Goal: Communication & Community: Answer question/provide support

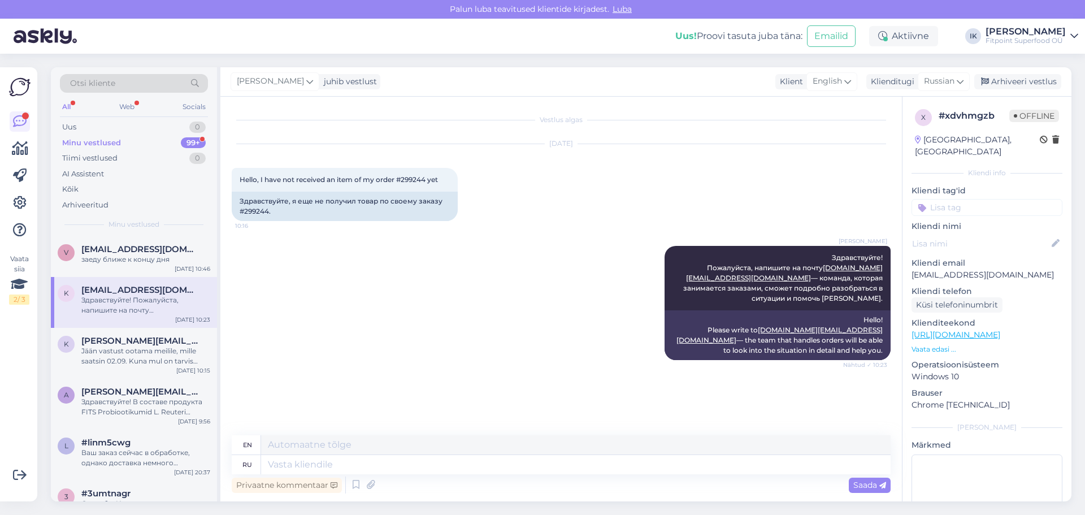
click at [172, 149] on div "Minu vestlused 99+" at bounding box center [134, 143] width 148 height 16
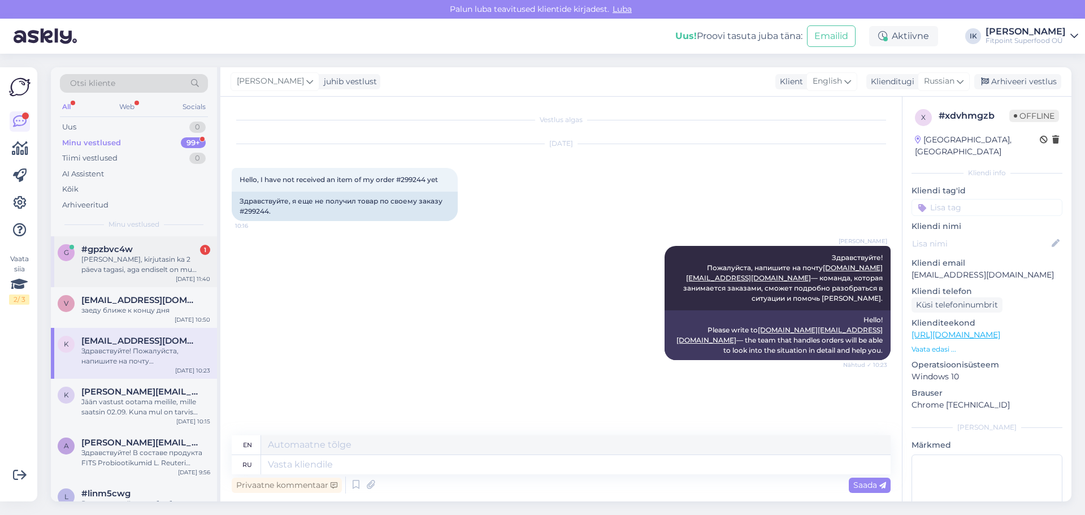
click at [187, 254] on div "#gpzbvc4w 1" at bounding box center [145, 249] width 129 height 10
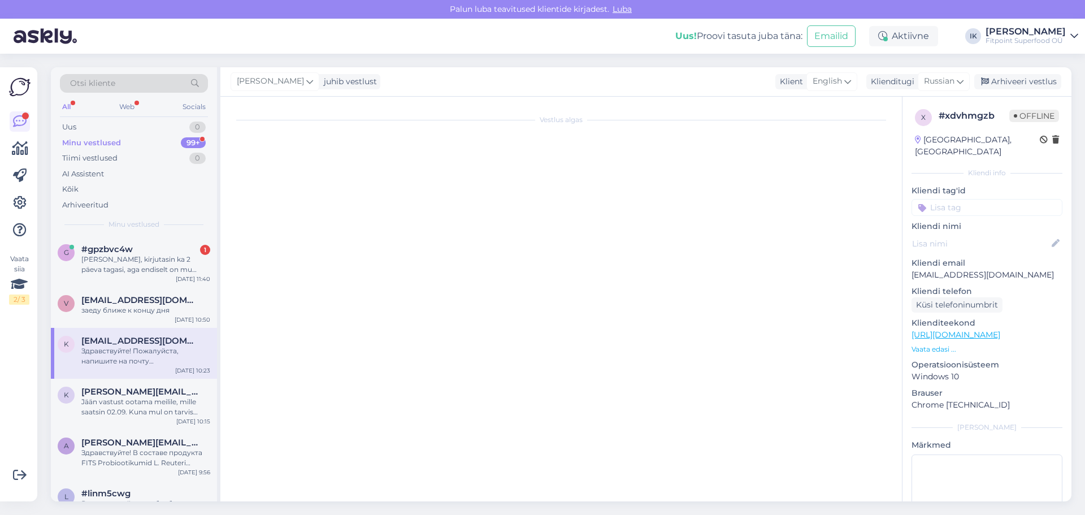
scroll to position [469, 0]
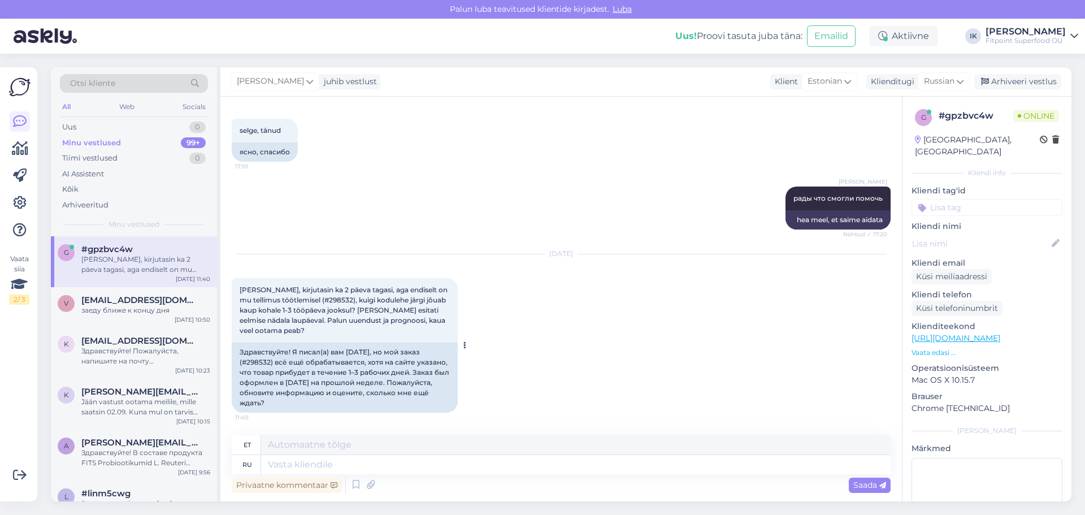
click at [259, 359] on div "Здравствуйте! Я писал(а) вам [DATE], но мой заказ (#298532) всё ещё обрабатывае…" at bounding box center [345, 377] width 226 height 70
copy div "298532"
click at [514, 324] on div "[DATE] Tere, kirjutasin ka 2 päeva tagasi, aga endiselt on mu tellimus töötlemi…" at bounding box center [561, 333] width 659 height 183
click at [276, 393] on div "Здравствуйте! Я писал(а) вам [DATE], но мой заказ (#298532) всё ещё обрабатывае…" at bounding box center [345, 377] width 226 height 70
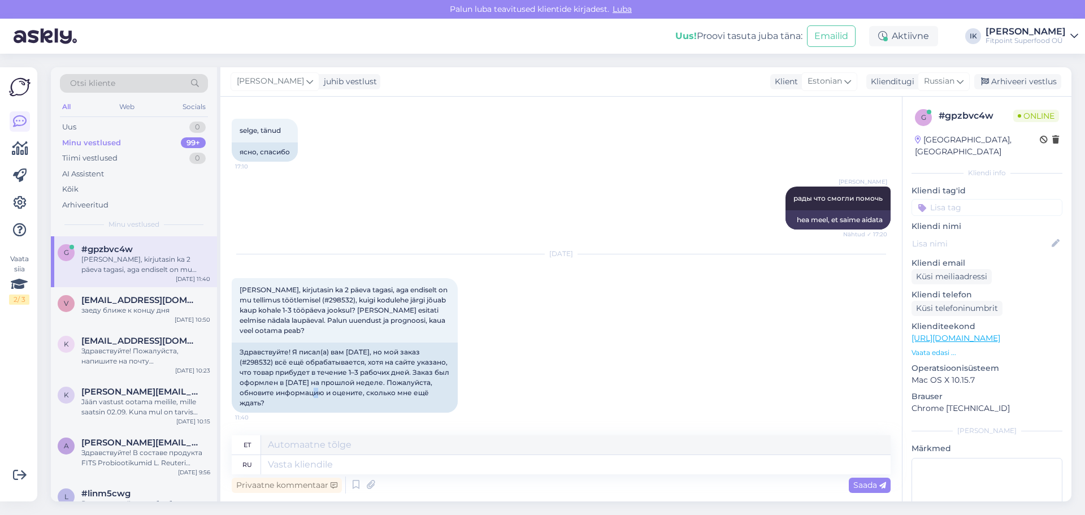
drag, startPoint x: 272, startPoint y: 402, endPoint x: 230, endPoint y: 354, distance: 63.6
click at [230, 354] on div "Vestlus algas [DATE] Tere! Sai tehtud tellimus eelmise nädala laupäeval, aga en…" at bounding box center [560, 299] width 681 height 405
copy div "Здравствуйте! Я писал(а) вам [DATE], но мой заказ (#298532) всё ещё обрабатывае…"
click at [856, 280] on div "[DATE] Tere, kirjutasin ka 2 päeva tagasi, aga endiselt on mu tellimus töötlemi…" at bounding box center [561, 333] width 659 height 183
drag, startPoint x: 874, startPoint y: 137, endPoint x: 479, endPoint y: 19, distance: 412.9
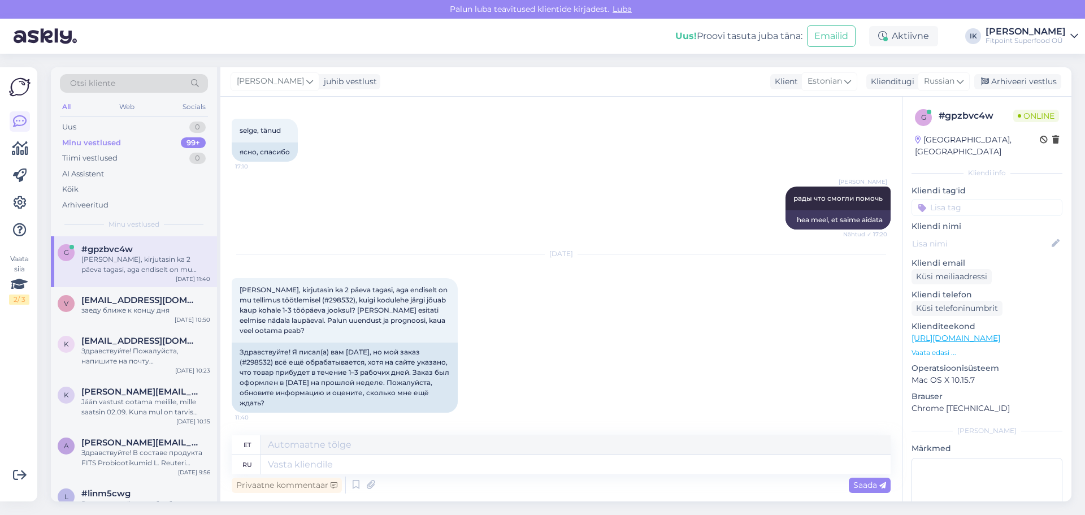
click at [874, 137] on div "selge, tänud 17:10 ясно, спасибо" at bounding box center [561, 140] width 659 height 68
drag, startPoint x: 844, startPoint y: 299, endPoint x: 746, endPoint y: 325, distance: 101.1
click at [844, 299] on div "[DATE] Tere, kirjutasin ka 2 päeva tagasi, aga endiselt on mu tellimus töötlemi…" at bounding box center [561, 333] width 659 height 183
click at [562, 460] on textarea at bounding box center [575, 464] width 629 height 19
paste textarea "Здравствуйте! 🙂 Я передала ваш вопрос коллегам, которые занимаются заказами, чт…"
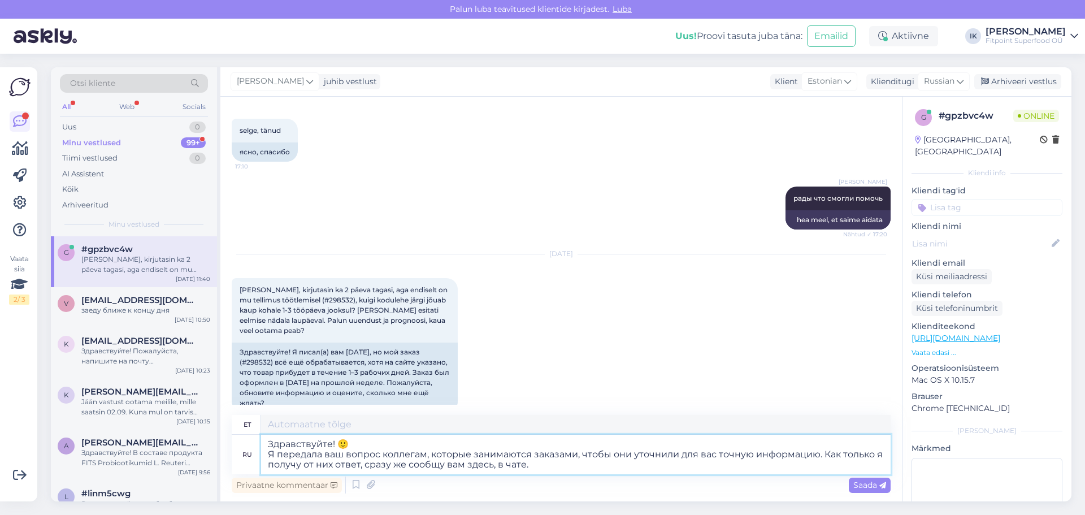
click at [357, 445] on textarea "Здравствуйте! 🙂 Я передала ваш вопрос коллегам, которые занимаются заказами, чт…" at bounding box center [575, 454] width 629 height 40
type textarea "Здравствуйте! Я передала ваш вопрос коллегам, которые занимаются заказами, чтоб…"
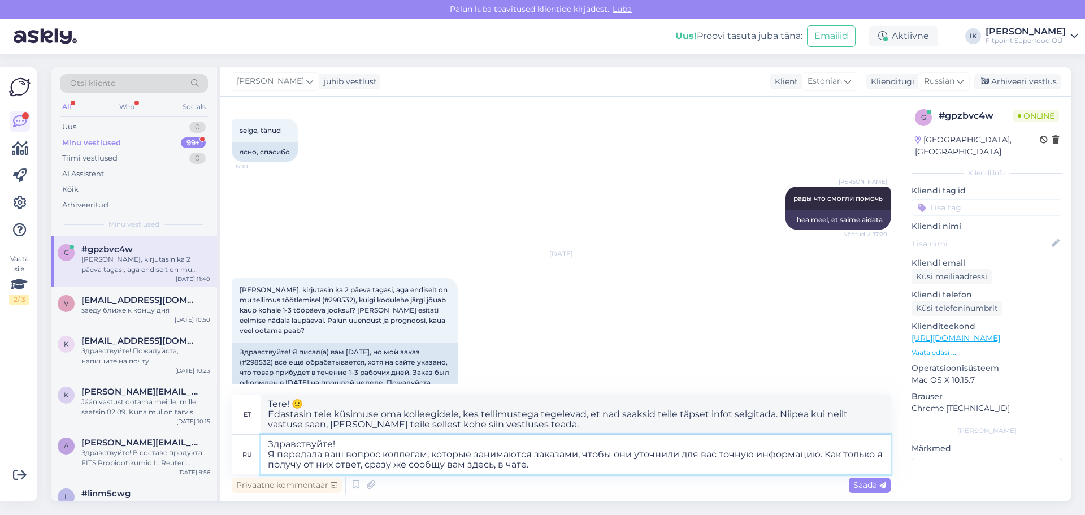
type textarea "Tere! Edastasin teie küsimuse oma kolleegidele, kes tellimusi haldavad, et nad …"
click at [568, 466] on textarea "Здравствуйте! Я передала ваш вопрос коллегам, которые занимаются заказами, чтоб…" at bounding box center [575, 454] width 629 height 40
type textarea "Здравствуйте! Я передала ваш вопрос коллегам, которые занимаются заказами, чтоб…"
click at [872, 486] on span "Saada" at bounding box center [869, 485] width 33 height 10
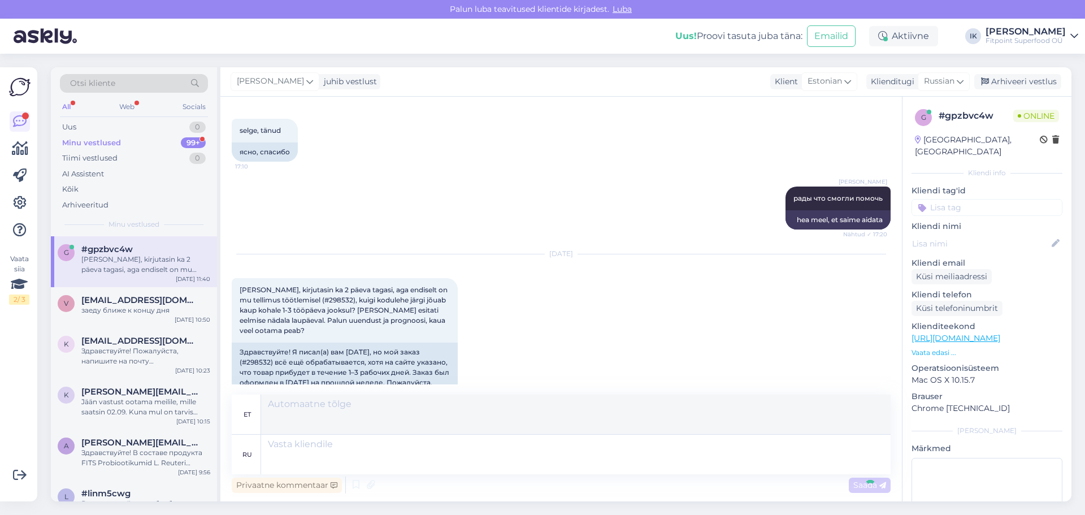
scroll to position [619, 0]
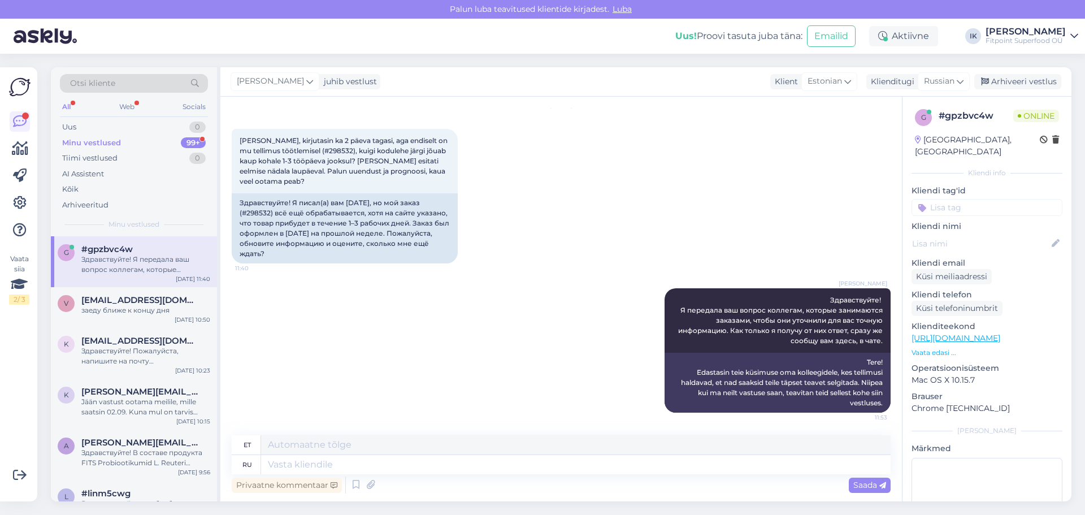
click at [150, 142] on div "Minu vestlused 99+" at bounding box center [134, 143] width 148 height 16
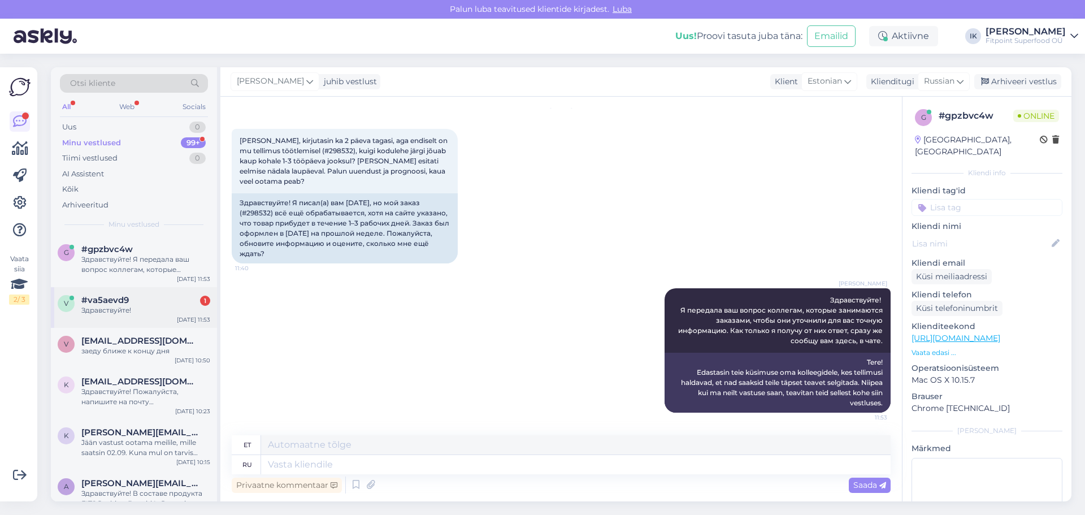
click at [169, 313] on div "Здравствуйте!" at bounding box center [145, 310] width 129 height 10
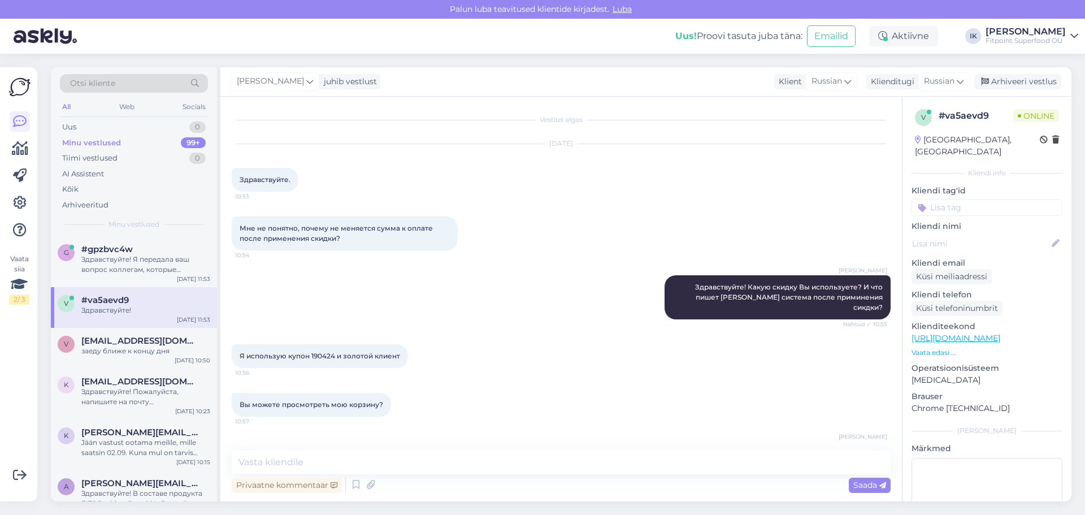
scroll to position [1197, 0]
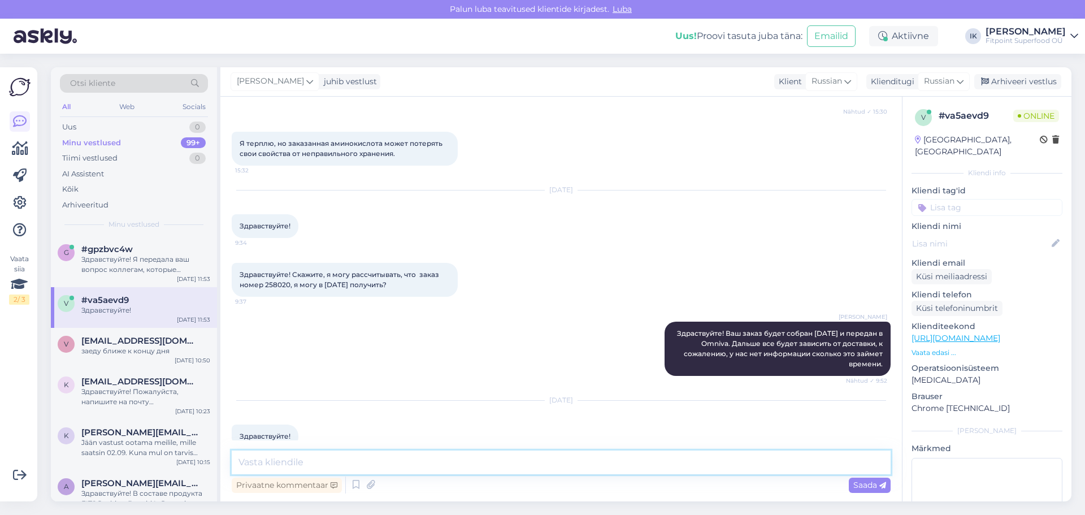
click at [410, 463] on textarea at bounding box center [561, 462] width 659 height 24
type textarea "Здравствуйте!"
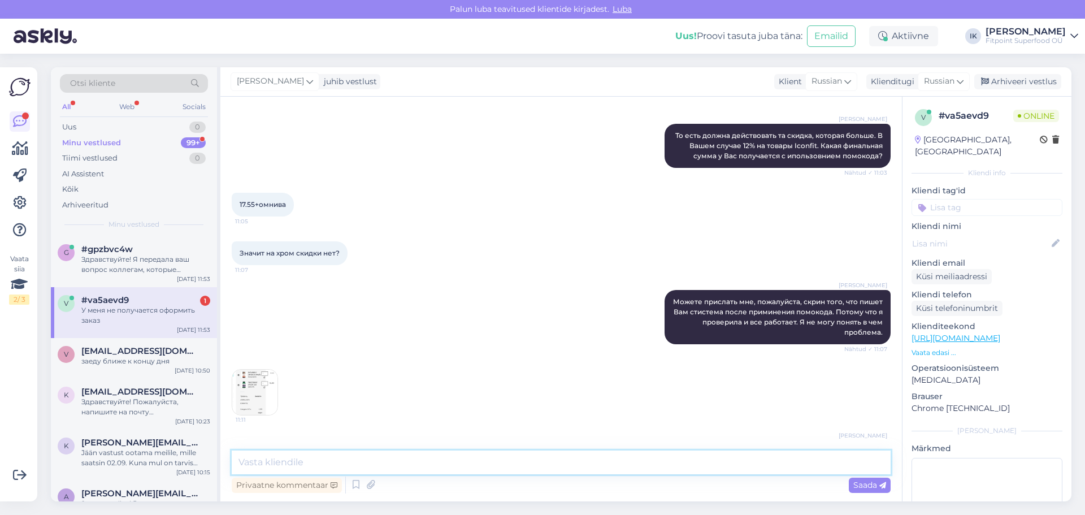
scroll to position [621, 0]
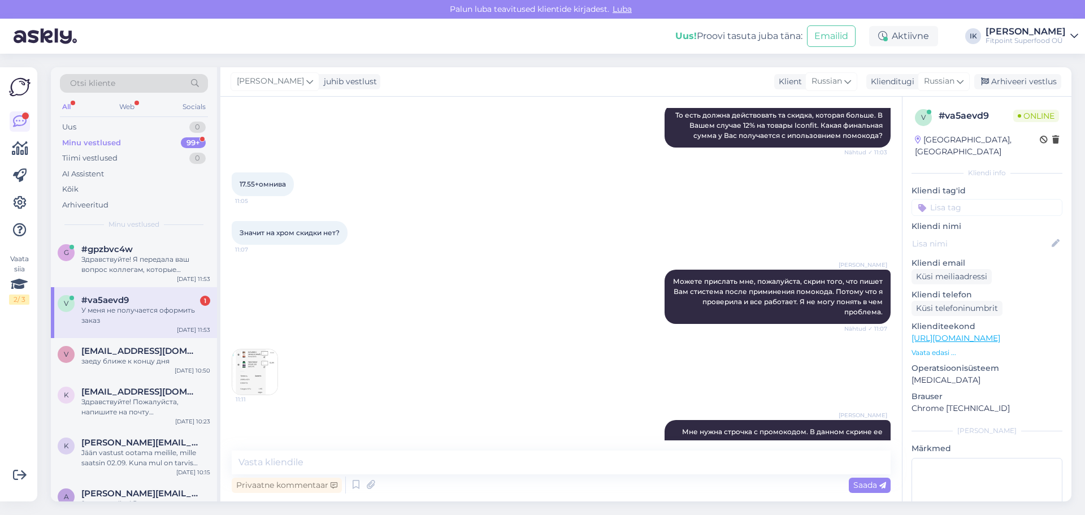
click at [242, 349] on img at bounding box center [254, 371] width 45 height 45
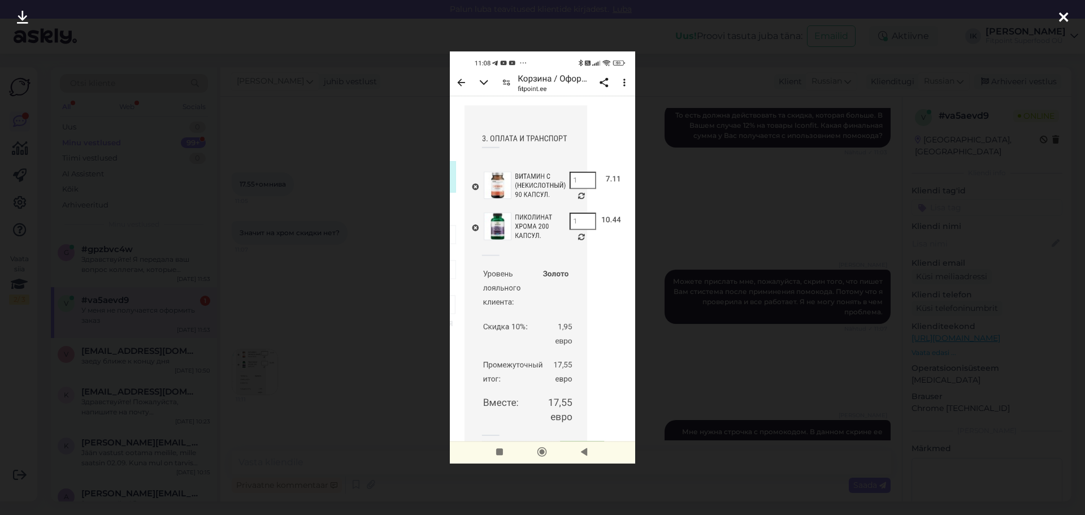
click at [689, 290] on div at bounding box center [542, 257] width 1085 height 515
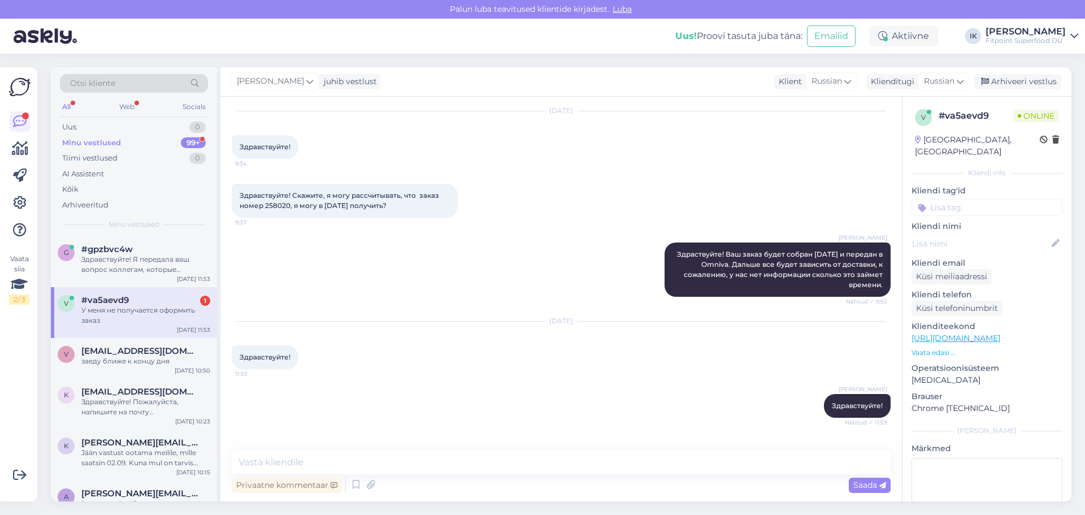
scroll to position [1294, 0]
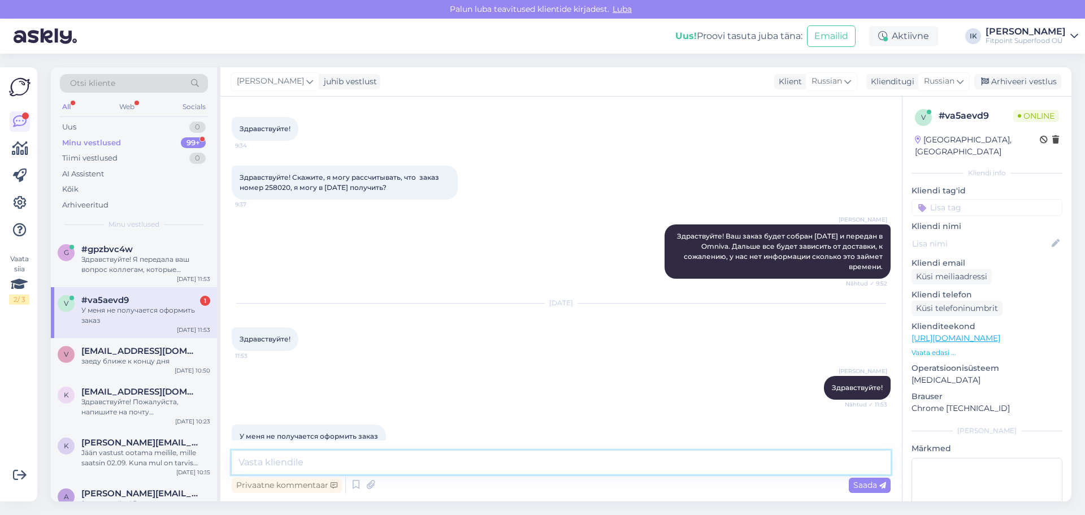
click at [399, 454] on textarea at bounding box center [561, 462] width 659 height 24
type textarea "Какую ошибку выдает Вас система?"
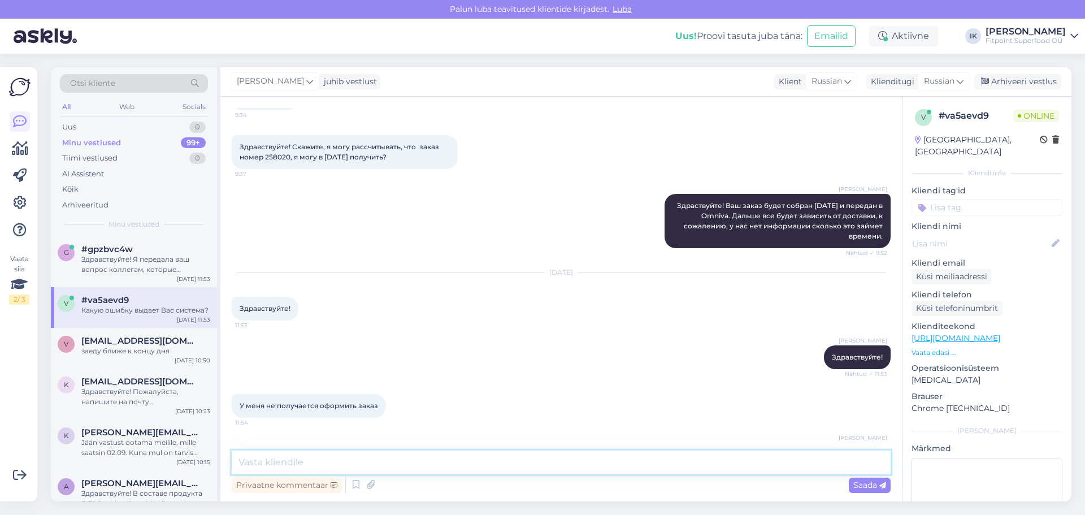
scroll to position [1342, 0]
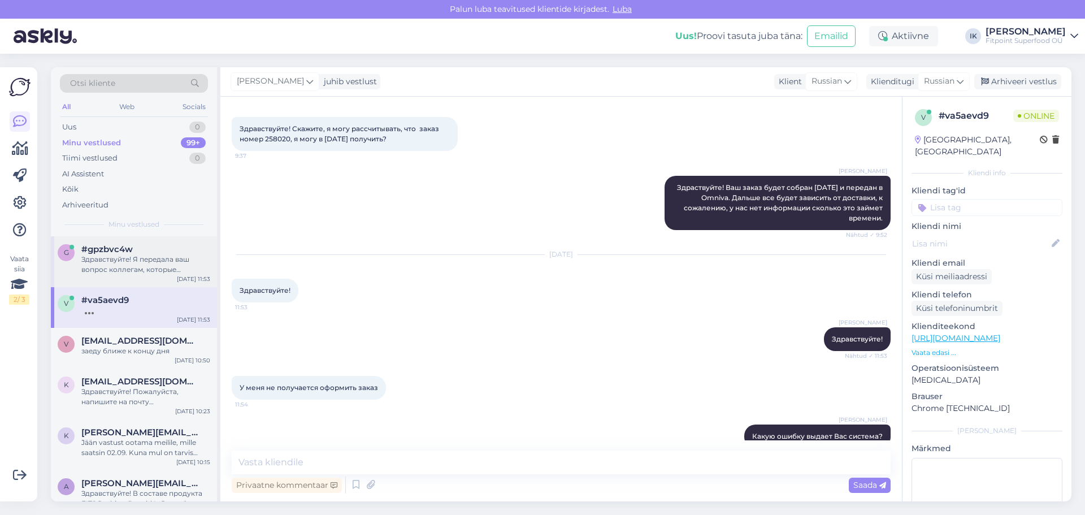
click at [154, 258] on div "Здравствуйте! Я передала ваш вопрос коллегам, которые занимаются заказами, чтоб…" at bounding box center [145, 264] width 129 height 20
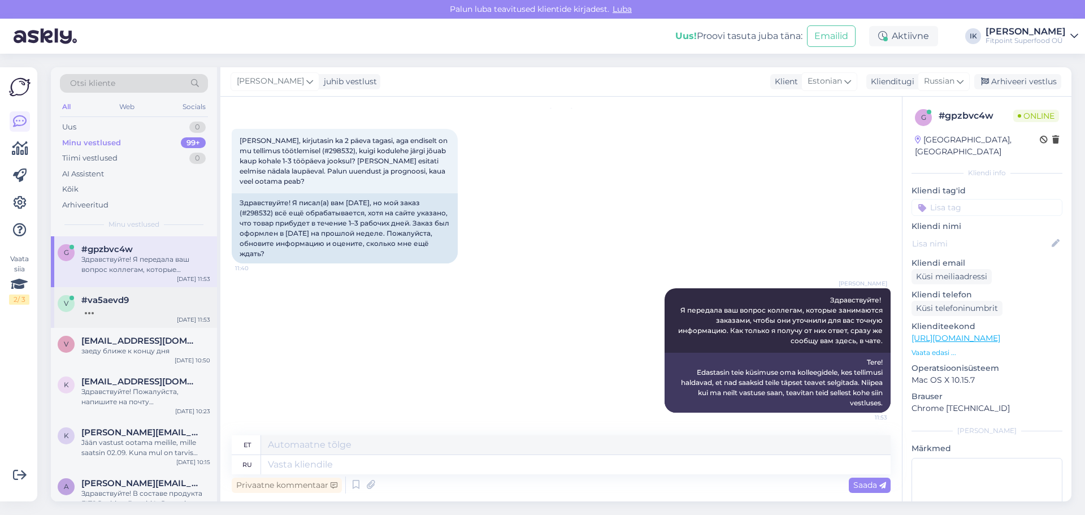
click at [157, 299] on div "#va5aevd9" at bounding box center [145, 300] width 129 height 10
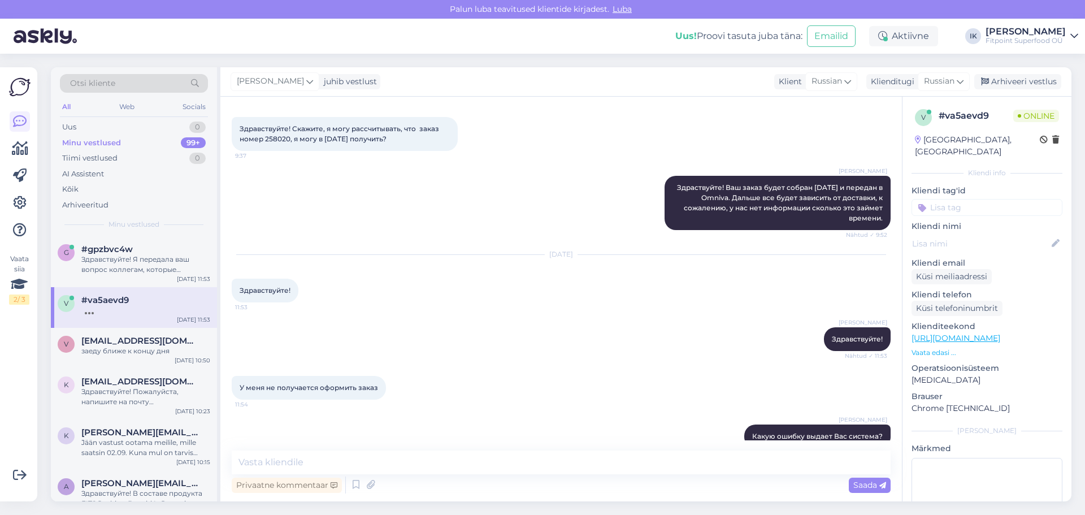
scroll to position [1411, 0]
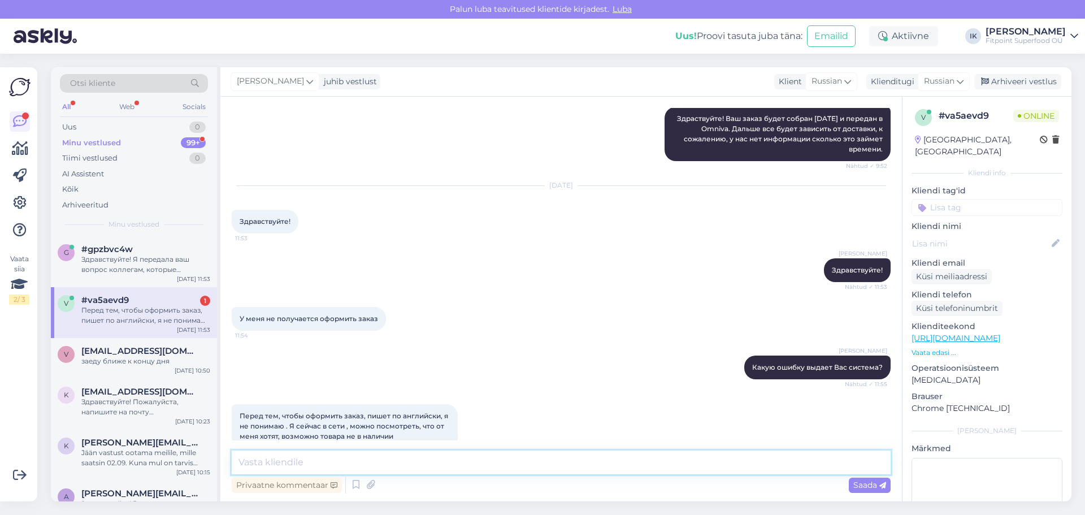
click at [533, 468] on textarea at bounding box center [561, 462] width 659 height 24
type textarea "Какой товар у Вас к ворзине? И также сли есть возможность, то пришлите мне срки…"
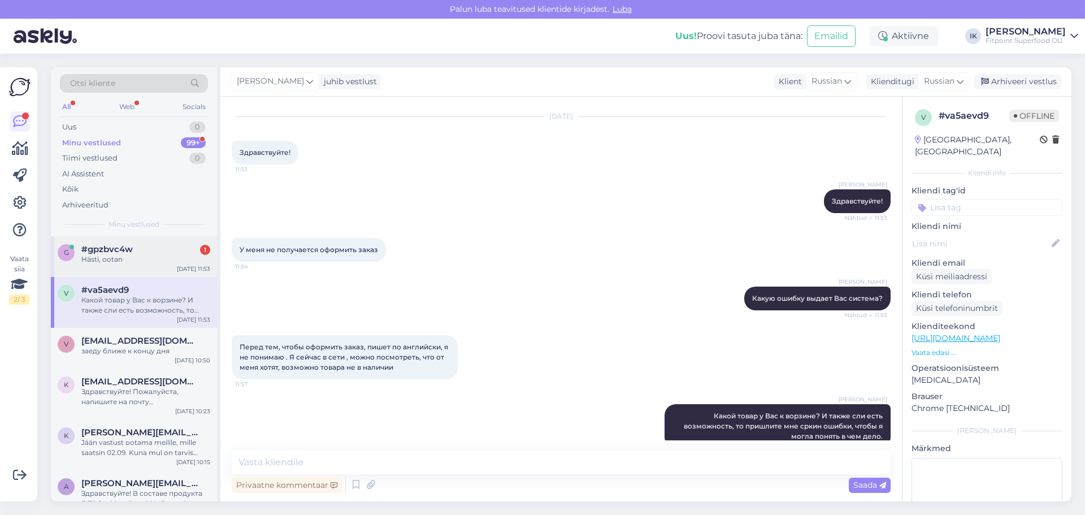
click at [181, 237] on div "g #gpzbvc4w 1 Hästi, ootan [DATE] 11:53" at bounding box center [134, 256] width 166 height 41
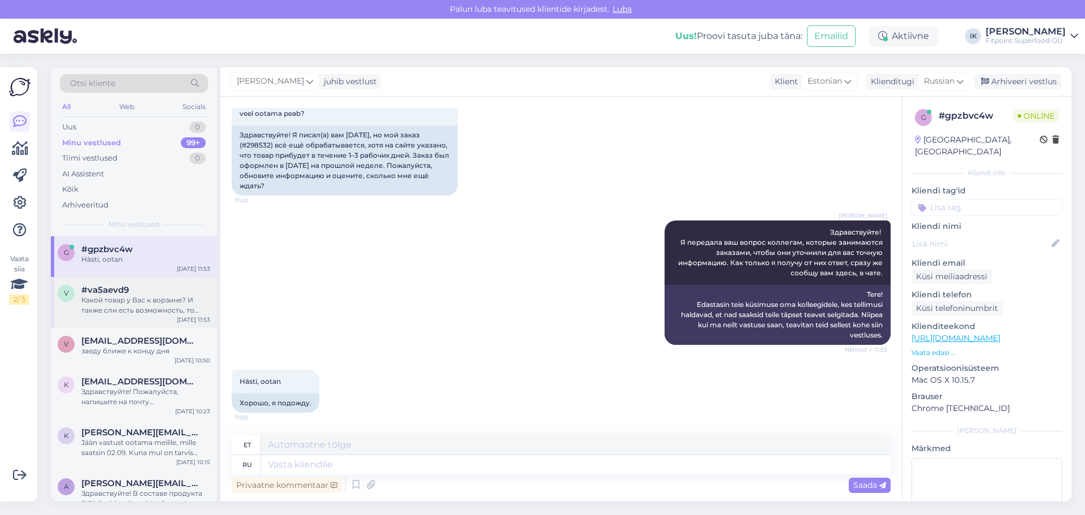
click at [181, 284] on div "v #va5aevd9 Какой товар у Вас к [GEOGRAPHIC_DATA]? И также сли есть возможность…" at bounding box center [134, 302] width 166 height 51
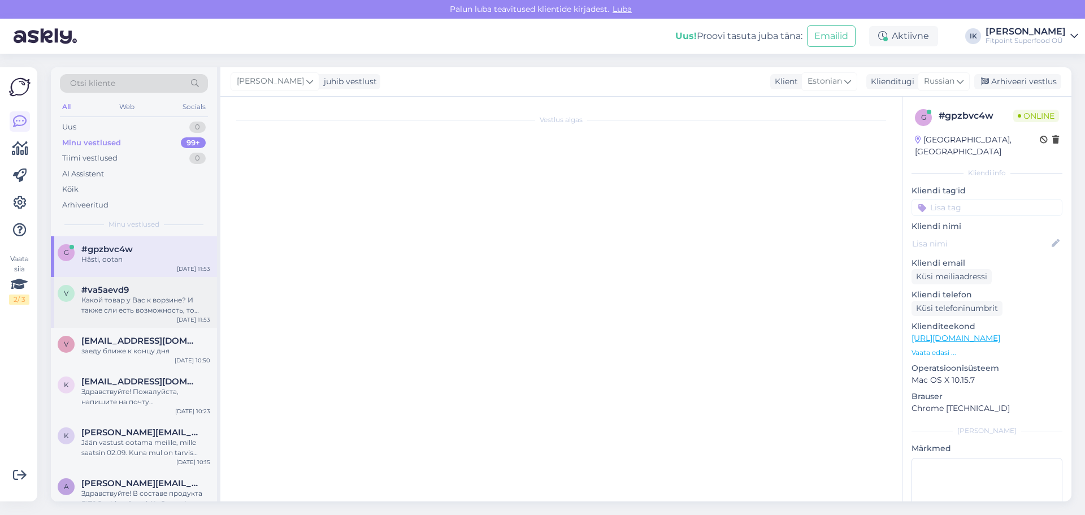
scroll to position [1457, 0]
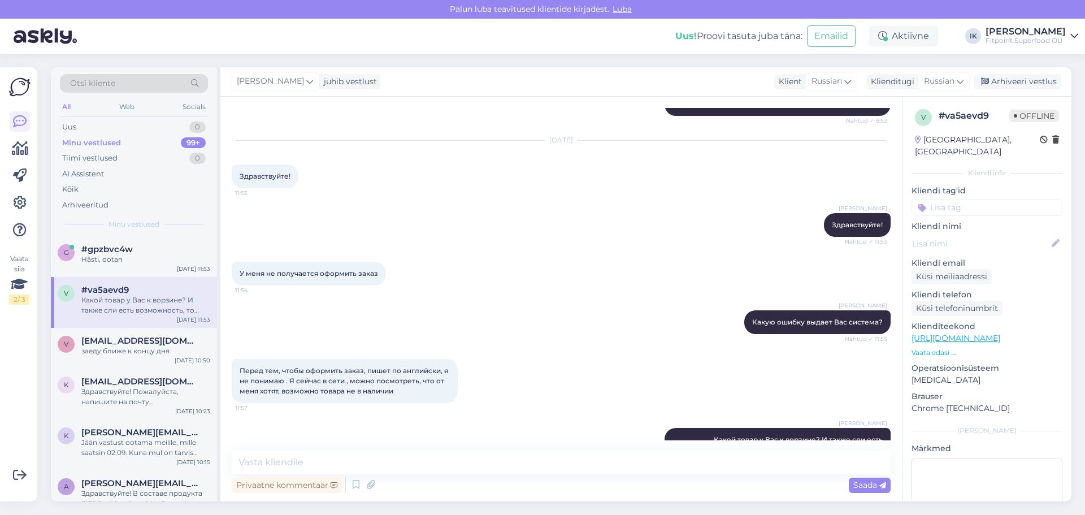
click at [384, 302] on div "[PERSON_NAME] Какую ошибку выдает Вас система? Nähtud ✓ 11:55" at bounding box center [561, 322] width 659 height 49
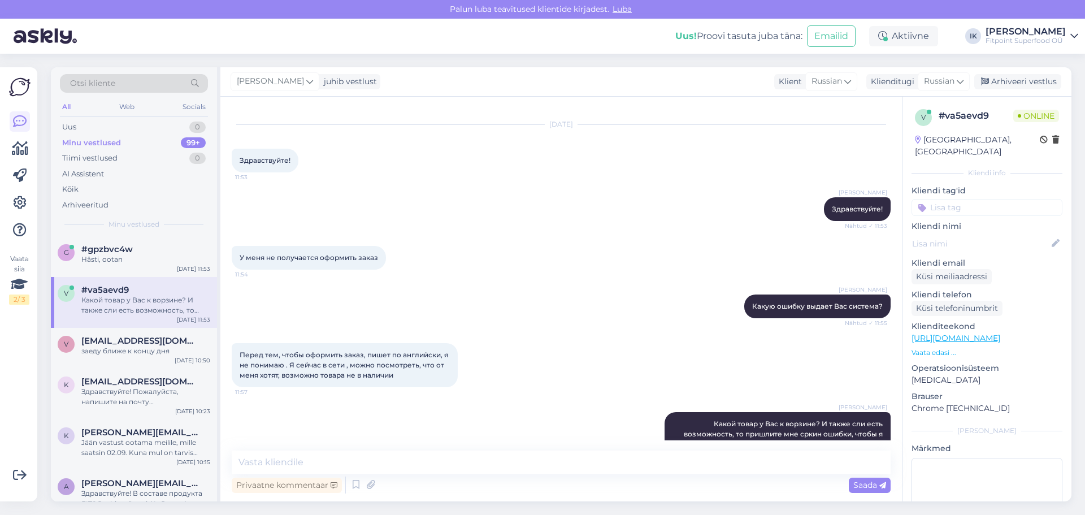
scroll to position [1480, 0]
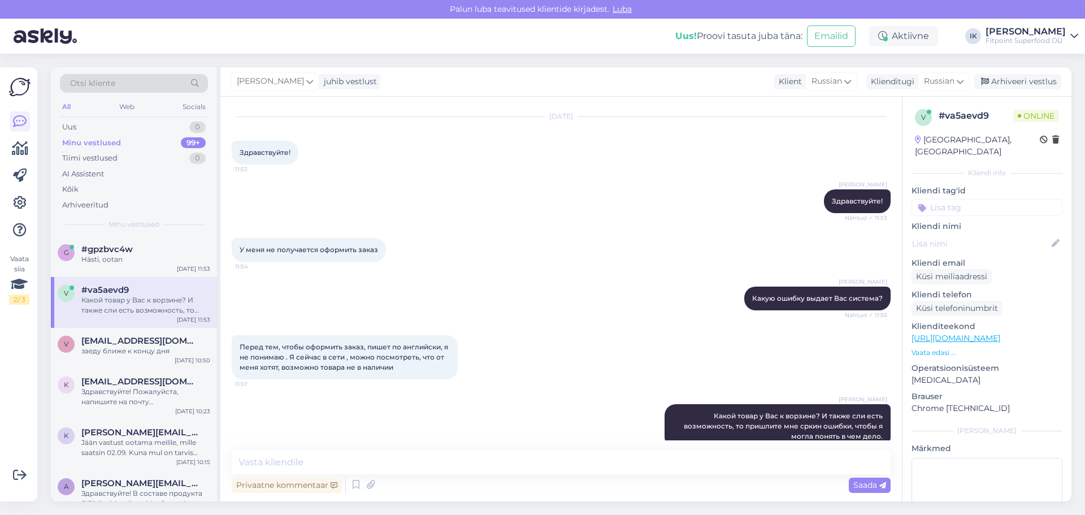
click at [668, 323] on div "Перед тем, чтобы оформить заказ, пишет по английски, я не понимаю . Я сейчас в …" at bounding box center [561, 357] width 659 height 69
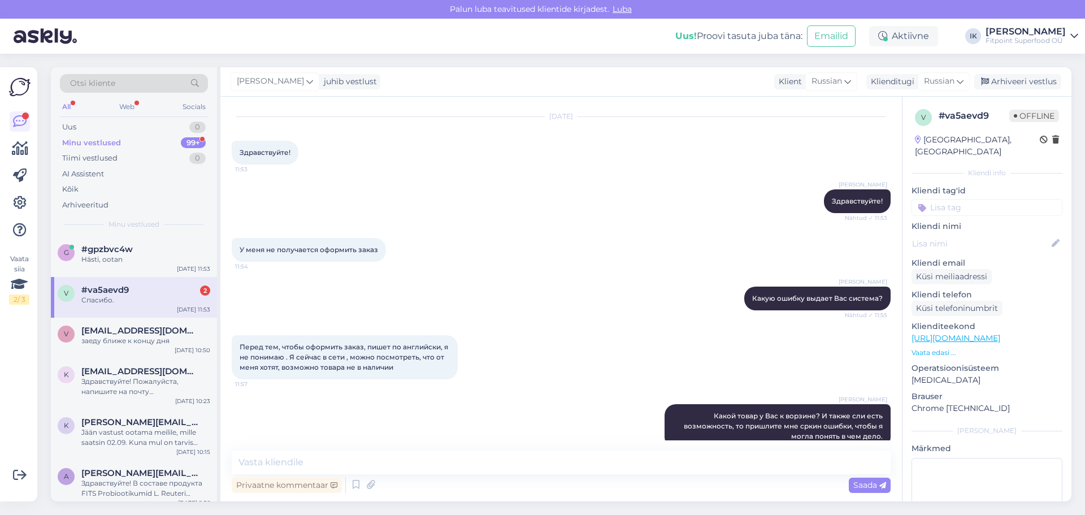
scroll to position [1598, 0]
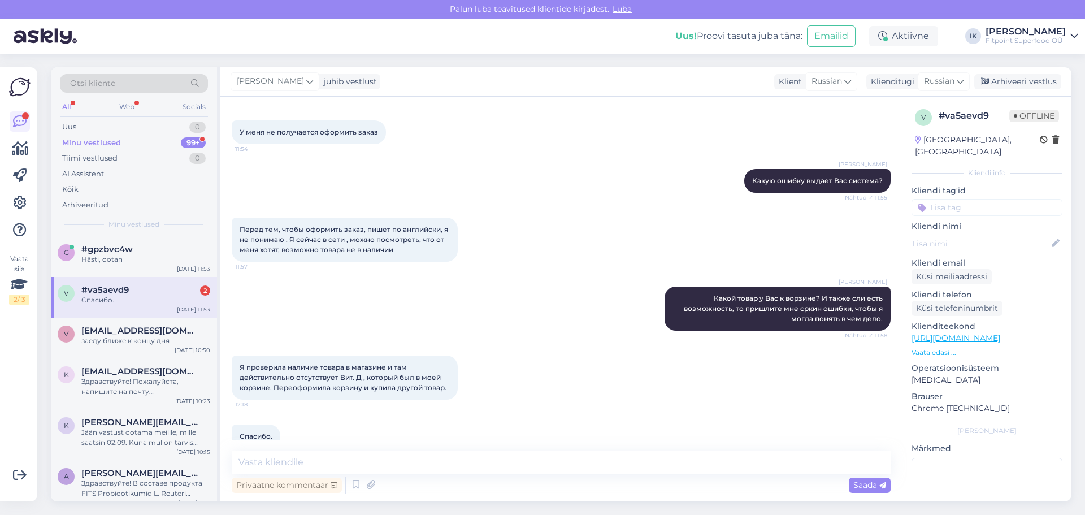
click at [147, 302] on div "Спасибо." at bounding box center [145, 300] width 129 height 10
click at [174, 336] on div "заеду ближе к концу дня" at bounding box center [145, 341] width 129 height 10
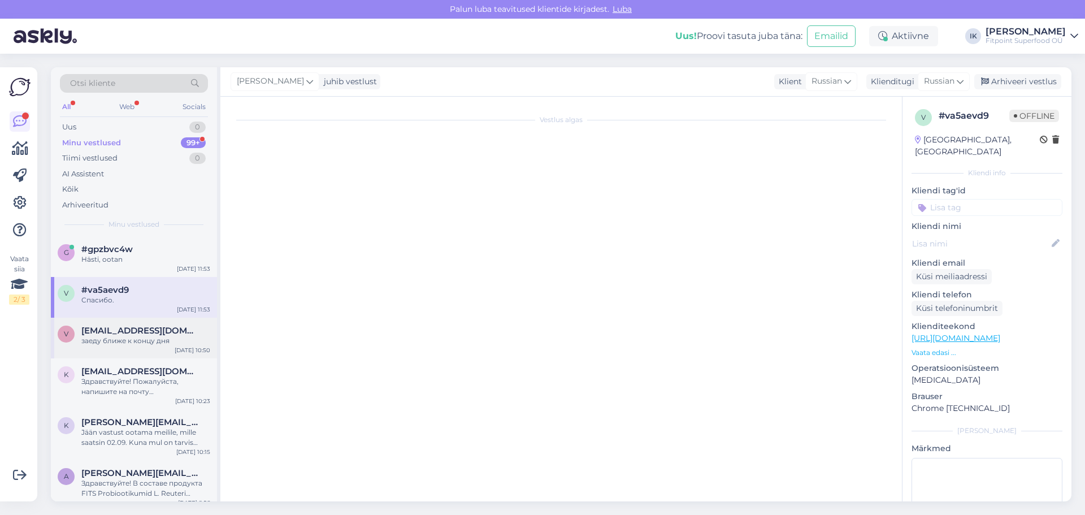
scroll to position [400, 0]
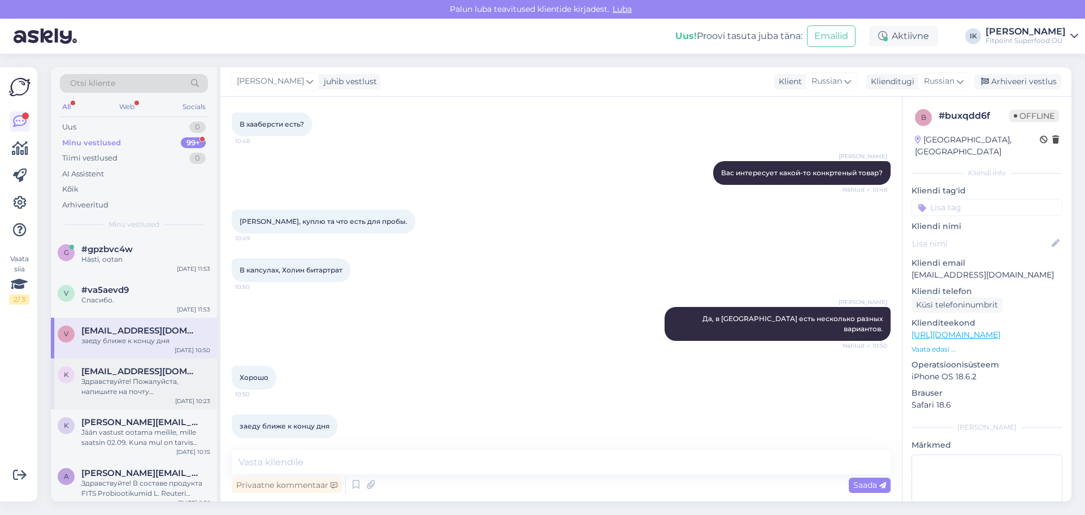
click at [156, 381] on div "Здравствуйте! Пожалуйста, напишите на почту [DOMAIN_NAME][EMAIL_ADDRESS][DOMAIN…" at bounding box center [145, 386] width 129 height 20
